Goal: Information Seeking & Learning: Learn about a topic

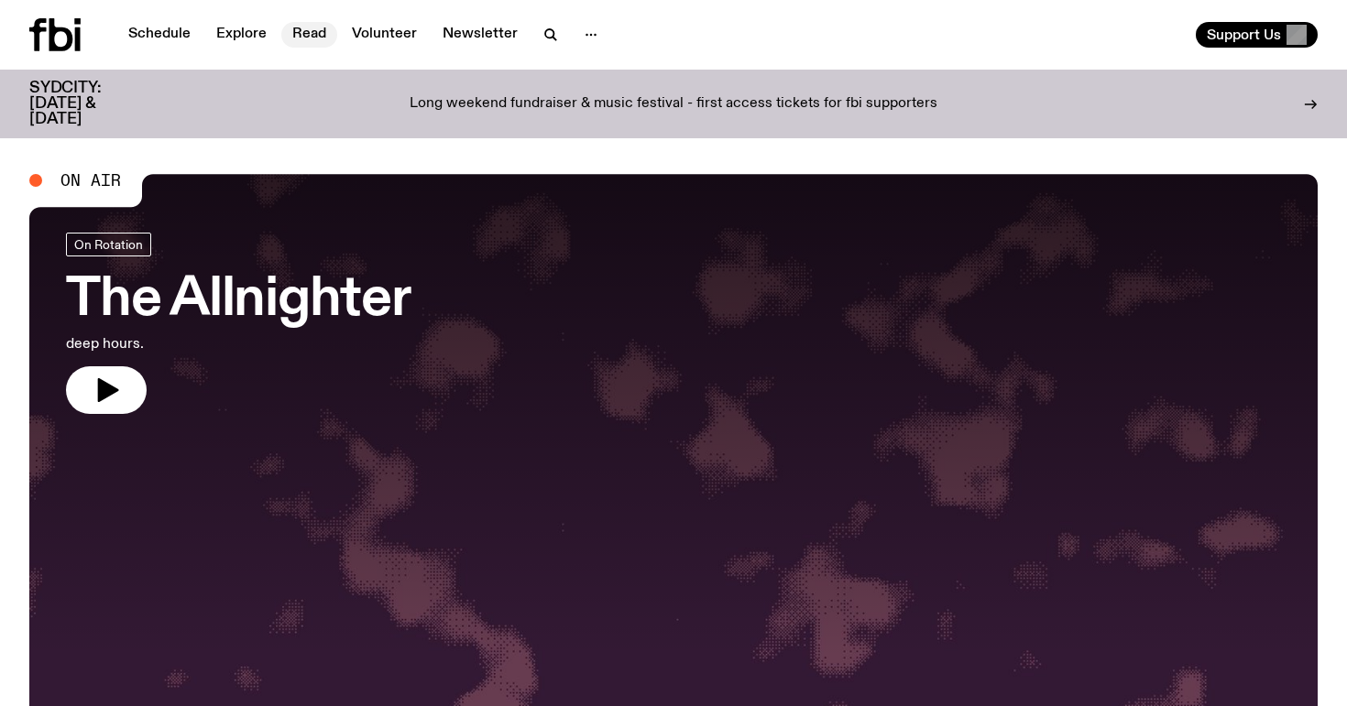
click at [288, 34] on link "Read" at bounding box center [309, 35] width 56 height 26
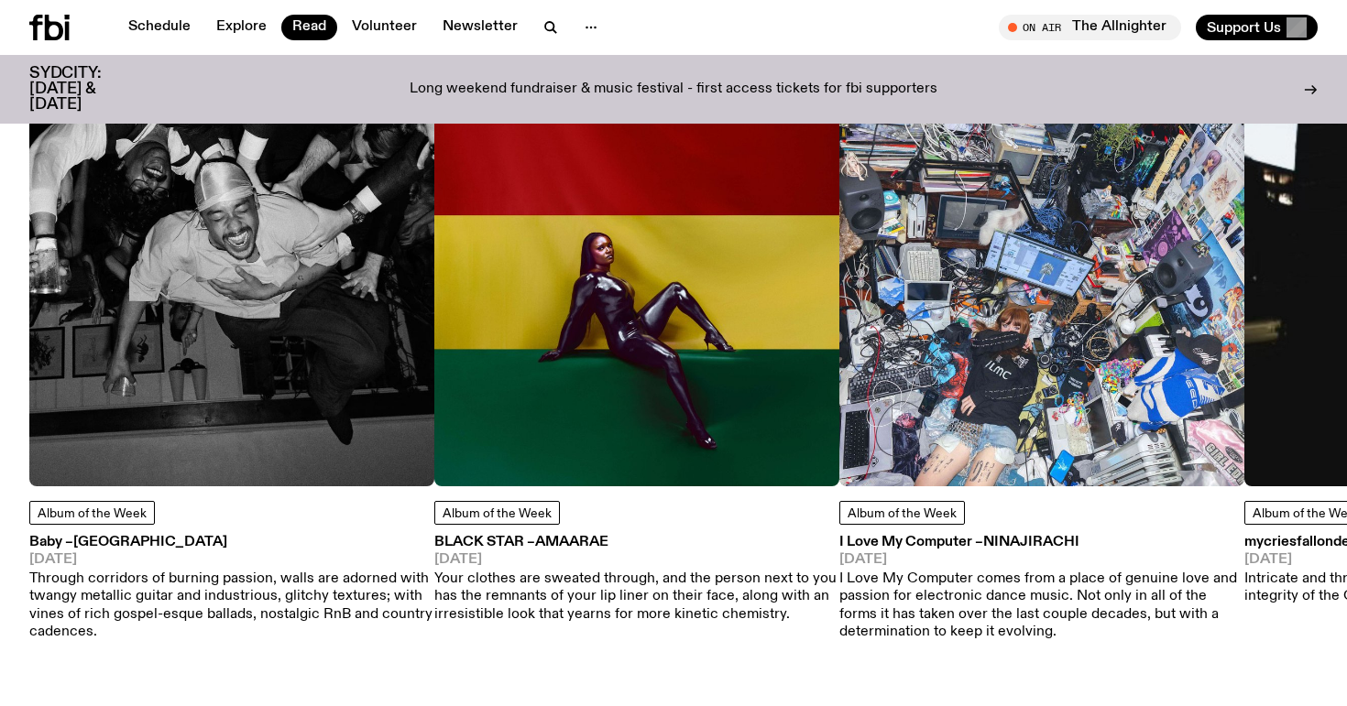
scroll to position [879, 0]
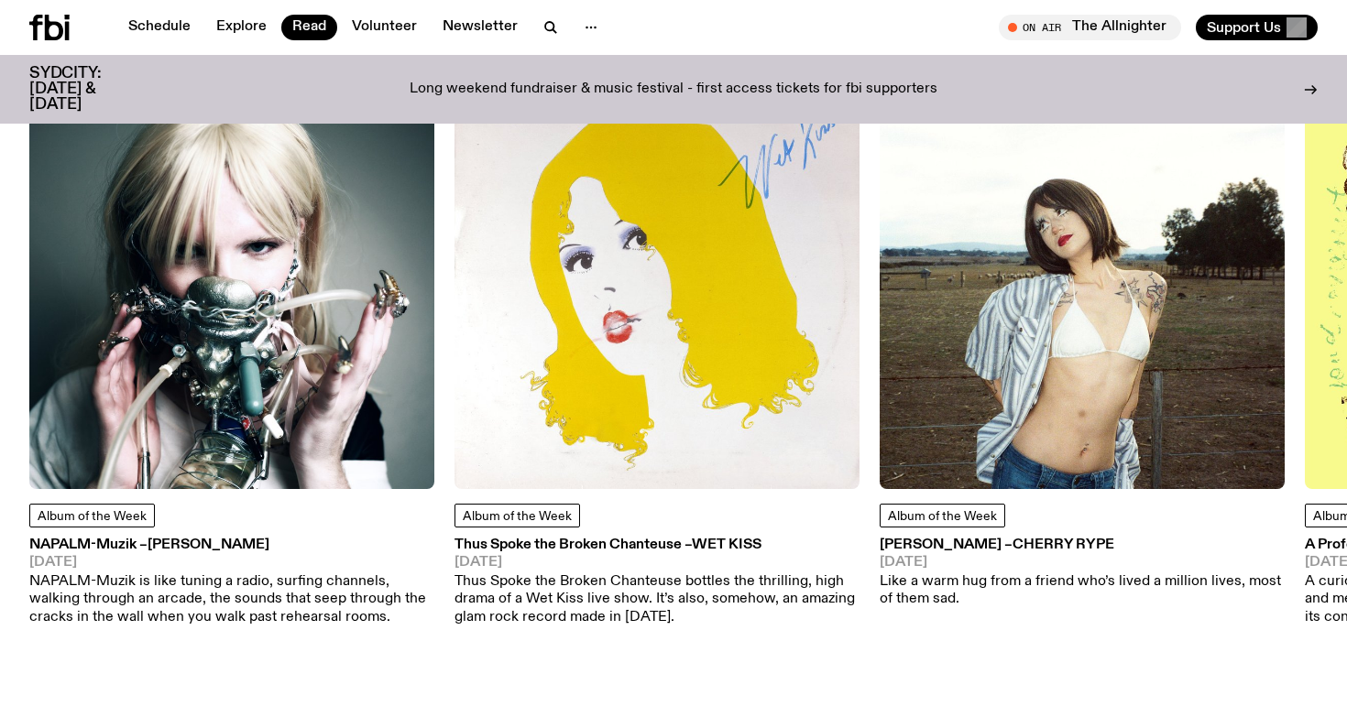
click at [1052, 335] on img at bounding box center [1081, 286] width 405 height 405
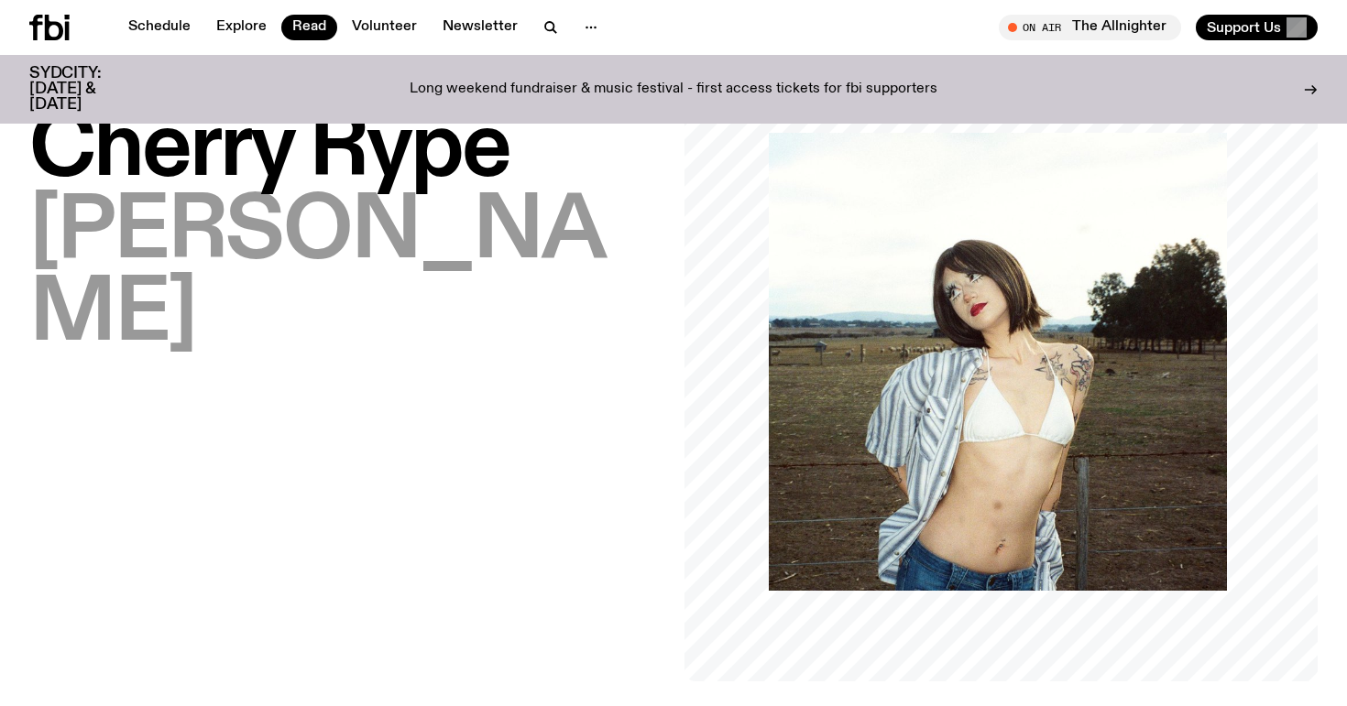
scroll to position [110, 0]
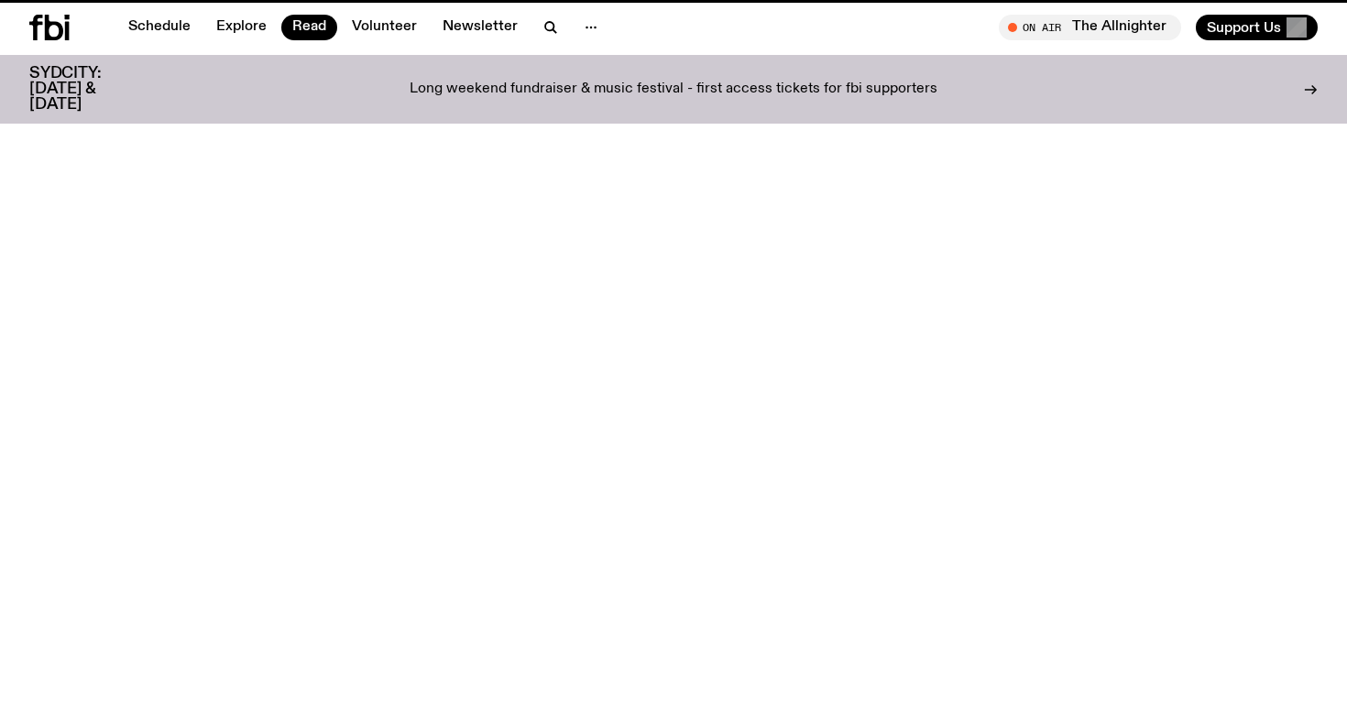
scroll to position [879, 0]
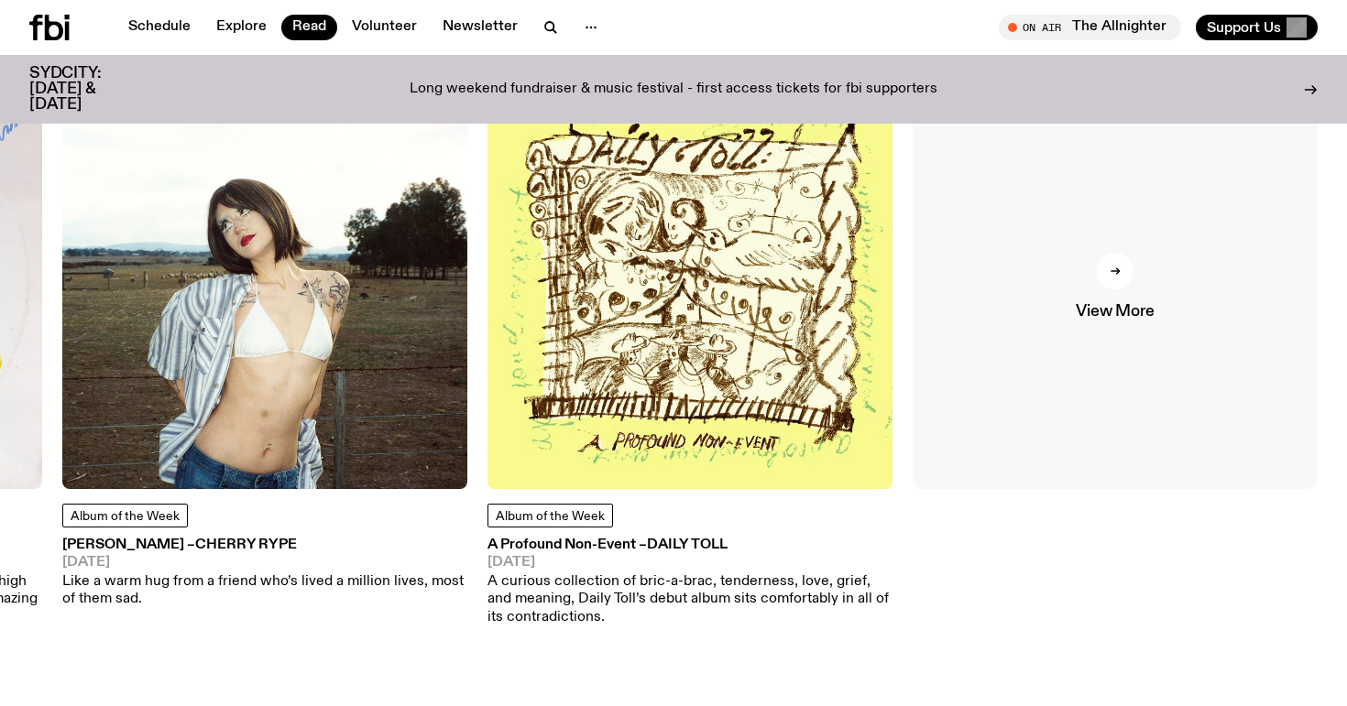
click at [1003, 385] on link "View More" at bounding box center [1114, 286] width 405 height 405
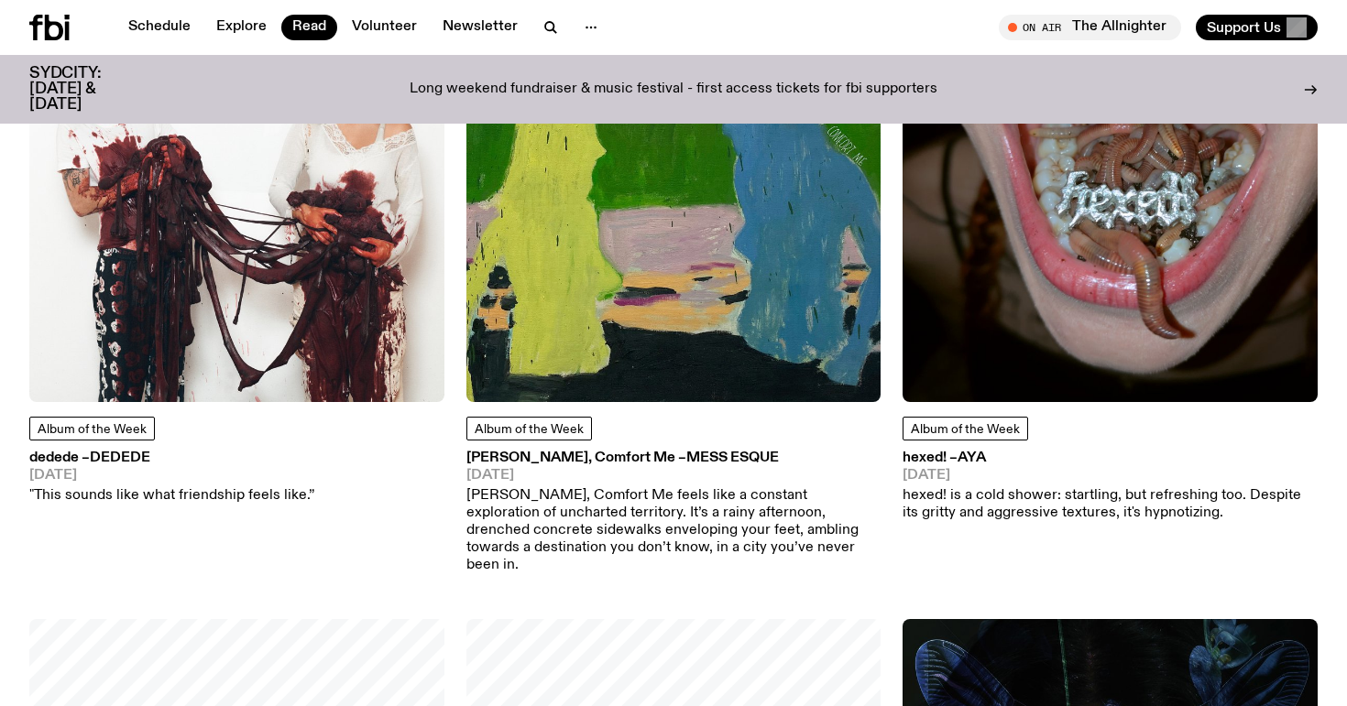
scroll to position [3874, 0]
